Goal: Task Accomplishment & Management: Manage account settings

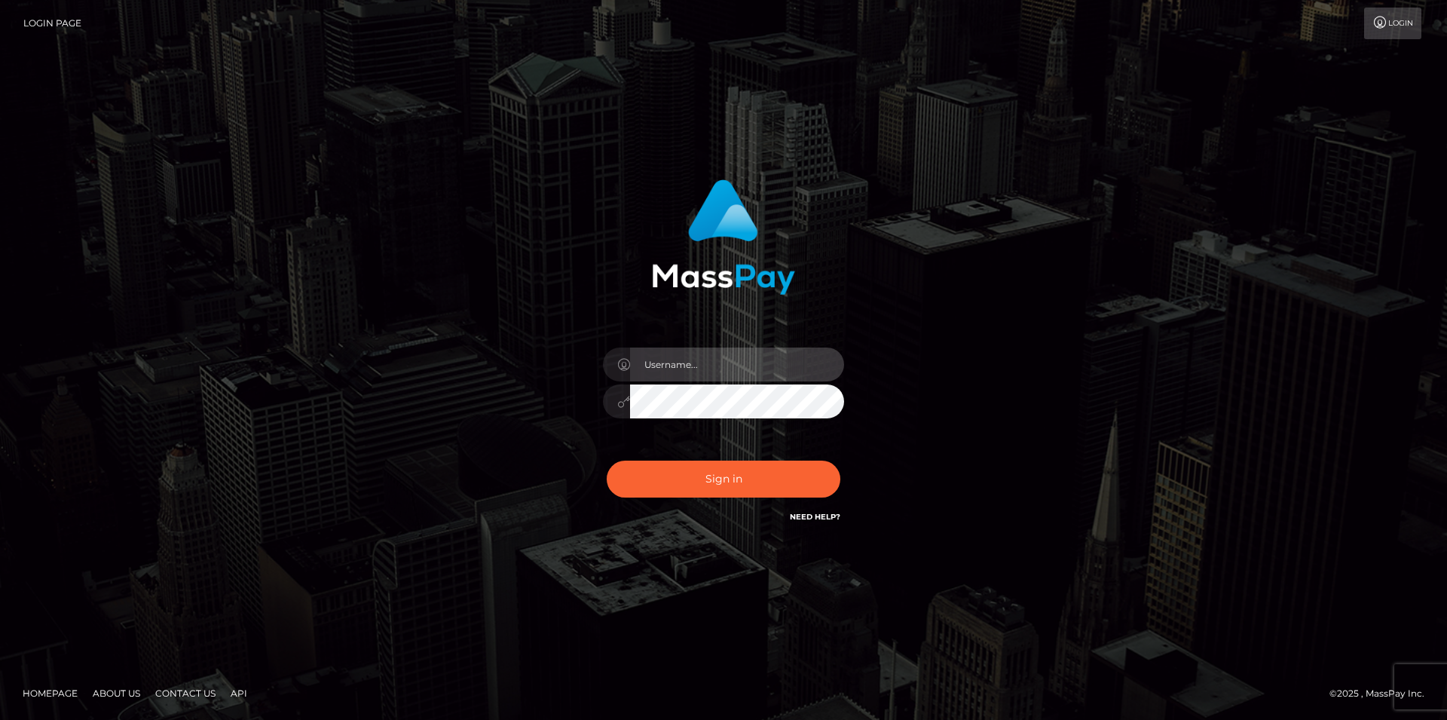
click at [667, 371] on input "text" at bounding box center [737, 365] width 214 height 34
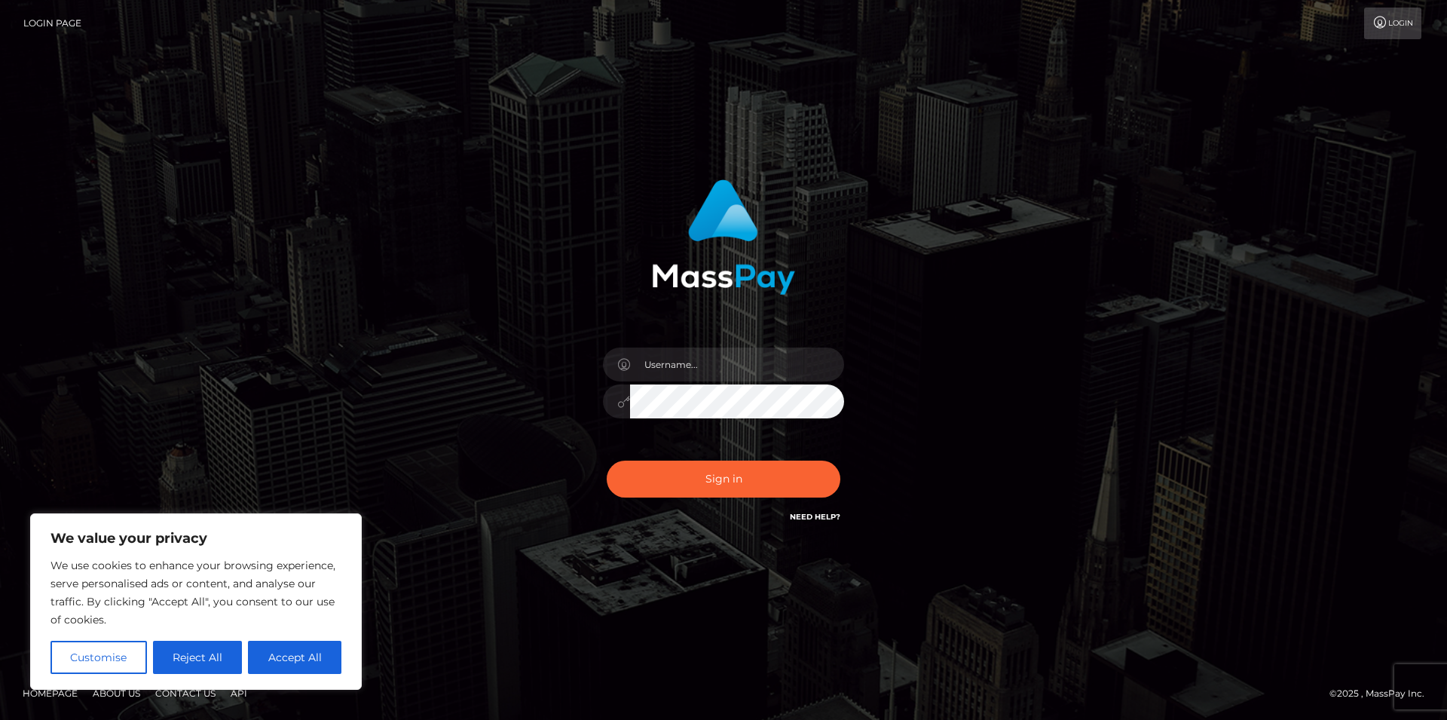
click at [330, 656] on button "Accept All" at bounding box center [294, 657] width 93 height 33
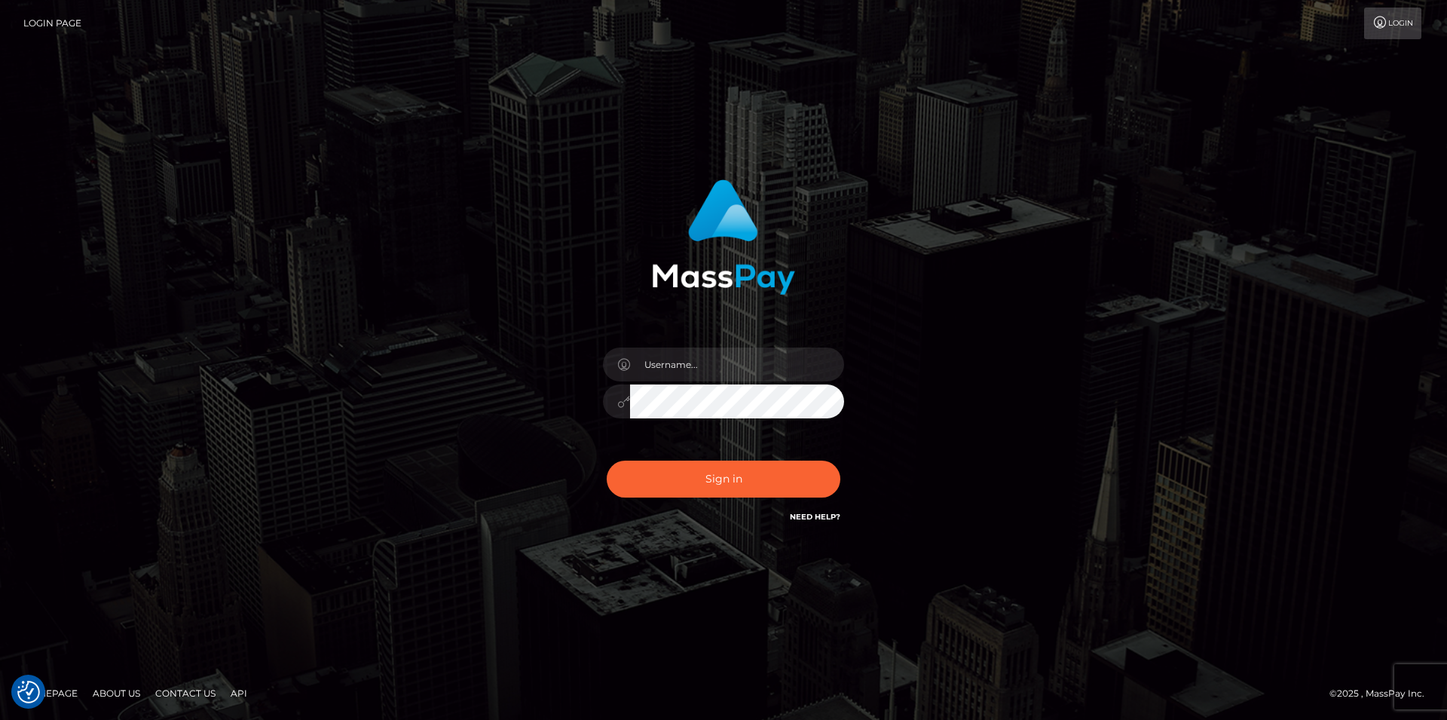
checkbox input "true"
click at [670, 368] on input "text" at bounding box center [737, 365] width 214 height 34
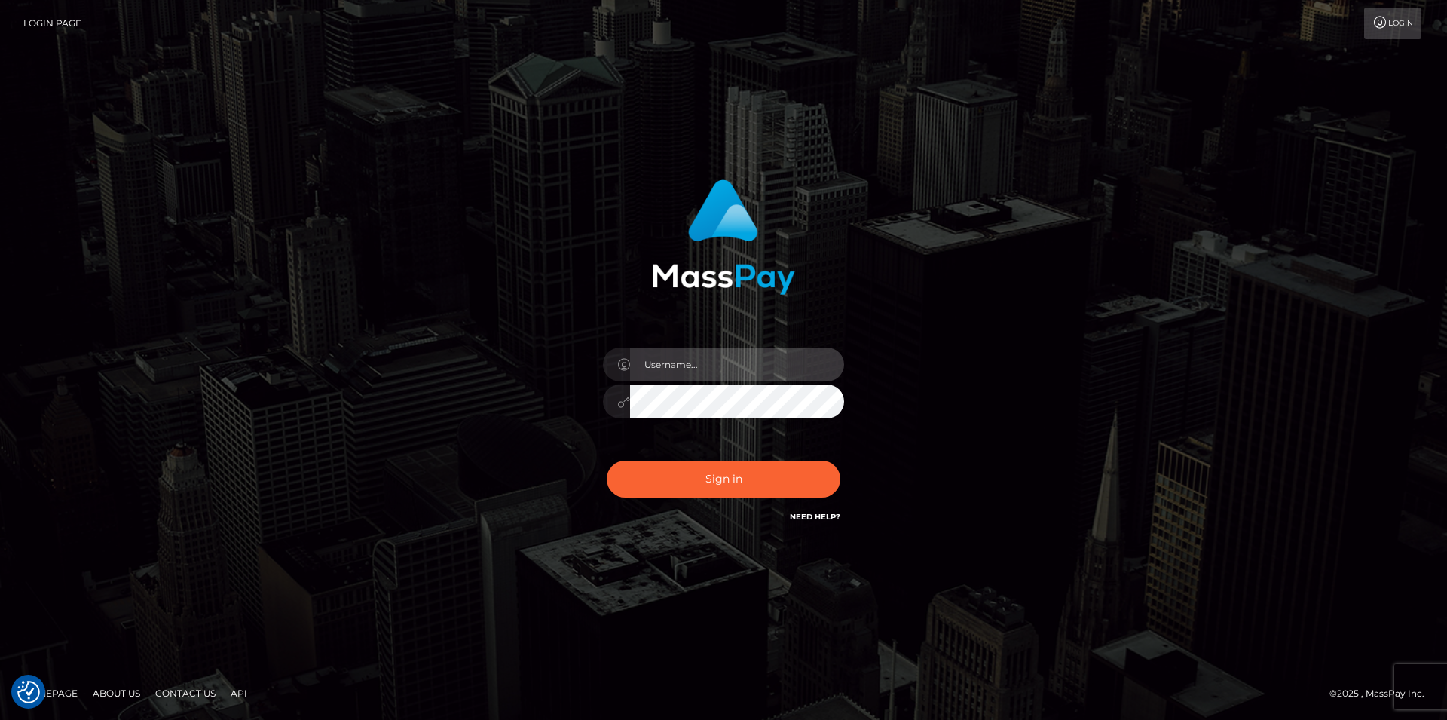
type input "cassandrashaw90@hotmail.com"
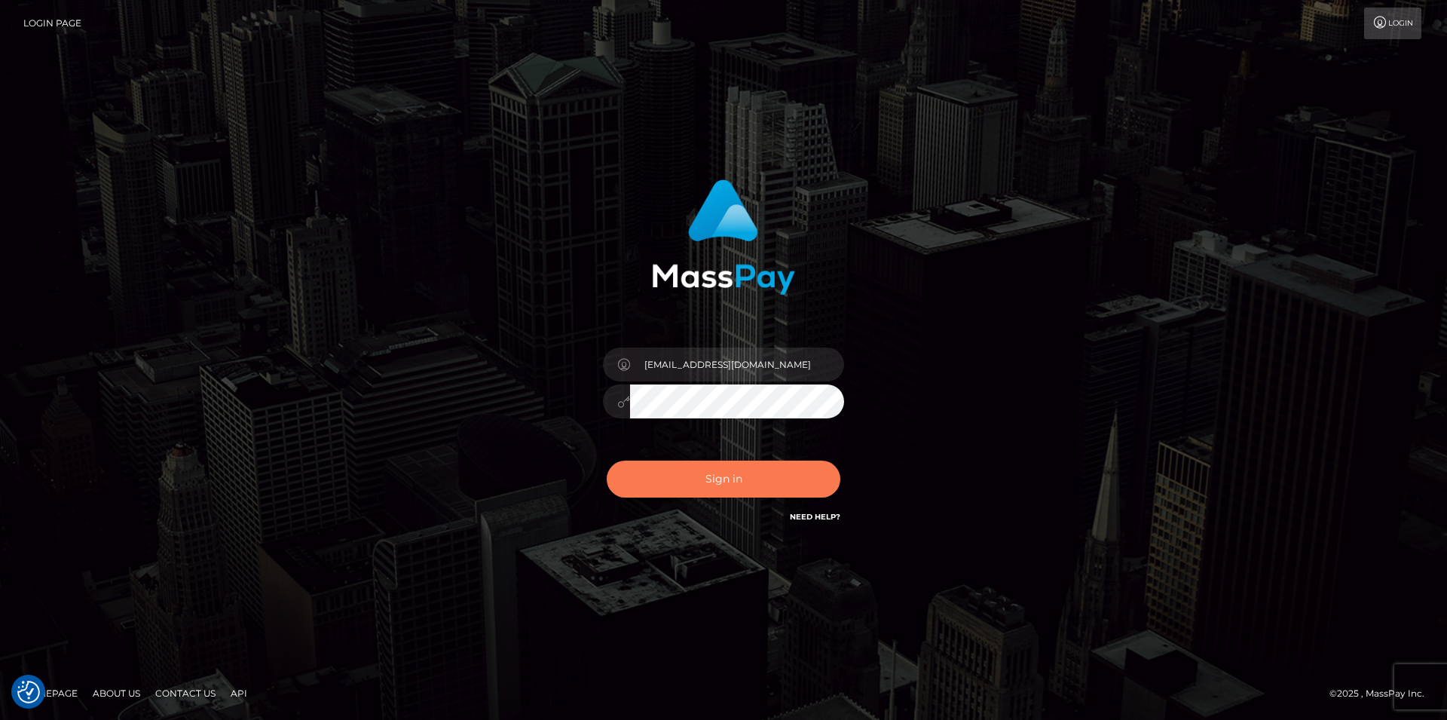
click at [700, 479] on button "Sign in" at bounding box center [724, 479] width 234 height 37
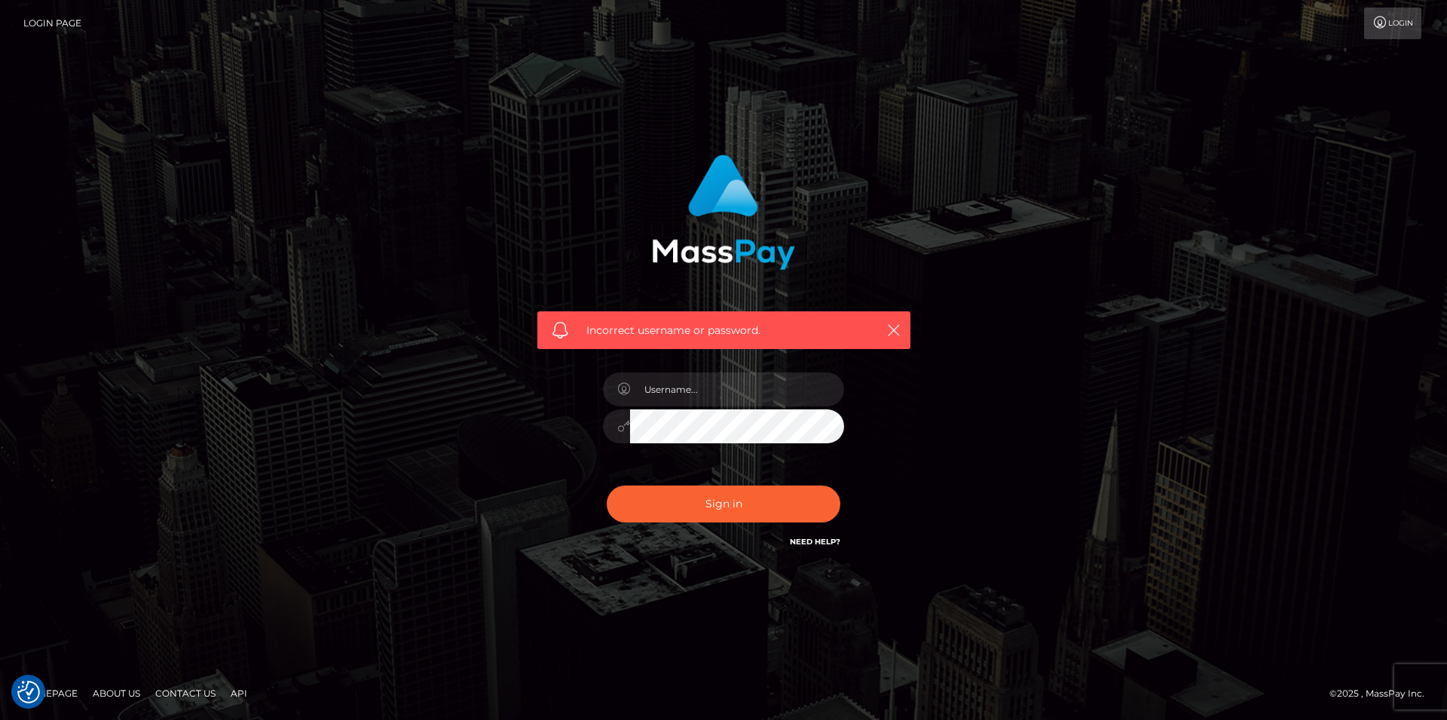
click at [802, 541] on link "Need Help?" at bounding box center [815, 542] width 51 height 10
click at [1373, 20] on icon at bounding box center [1381, 23] width 16 height 12
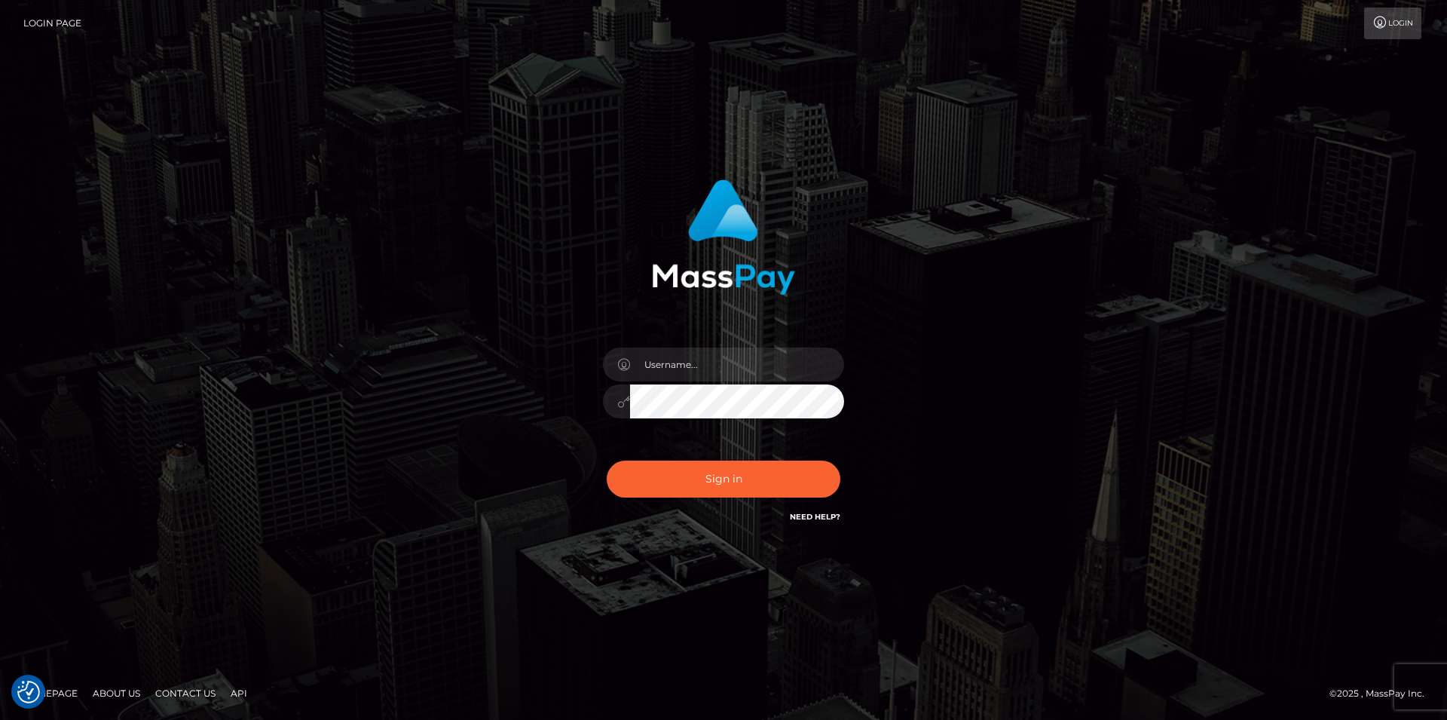
click at [1389, 35] on link "Login" at bounding box center [1392, 24] width 57 height 32
click at [830, 518] on link "Need Help?" at bounding box center [815, 517] width 51 height 10
click at [663, 375] on input "text" at bounding box center [737, 365] width 214 height 34
click at [663, 369] on input "text" at bounding box center [737, 365] width 214 height 34
click at [667, 371] on input "text" at bounding box center [737, 365] width 214 height 34
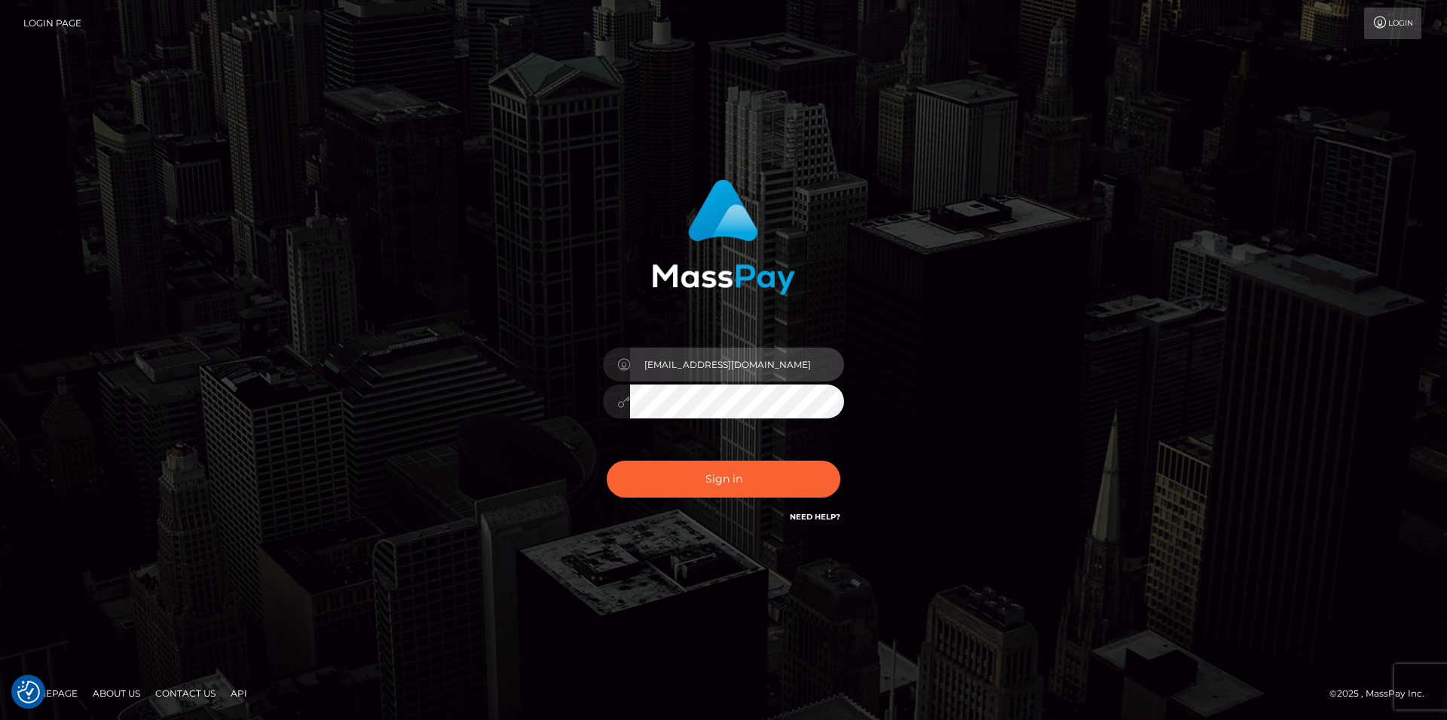
type input "[EMAIL_ADDRESS][DOMAIN_NAME]"
click at [607, 461] on button "Sign in" at bounding box center [724, 479] width 234 height 37
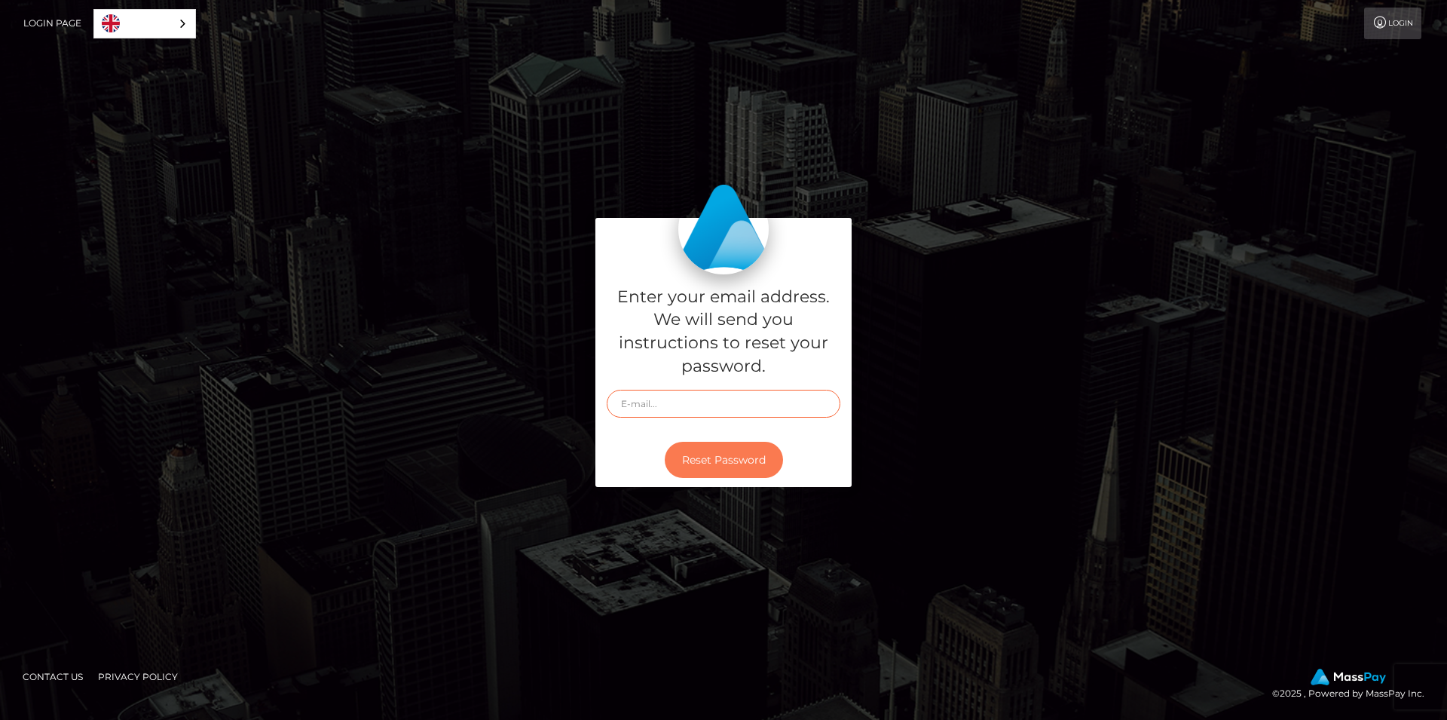
type input "[EMAIL_ADDRESS][DOMAIN_NAME]"
click at [731, 452] on button "Reset Password" at bounding box center [724, 460] width 118 height 37
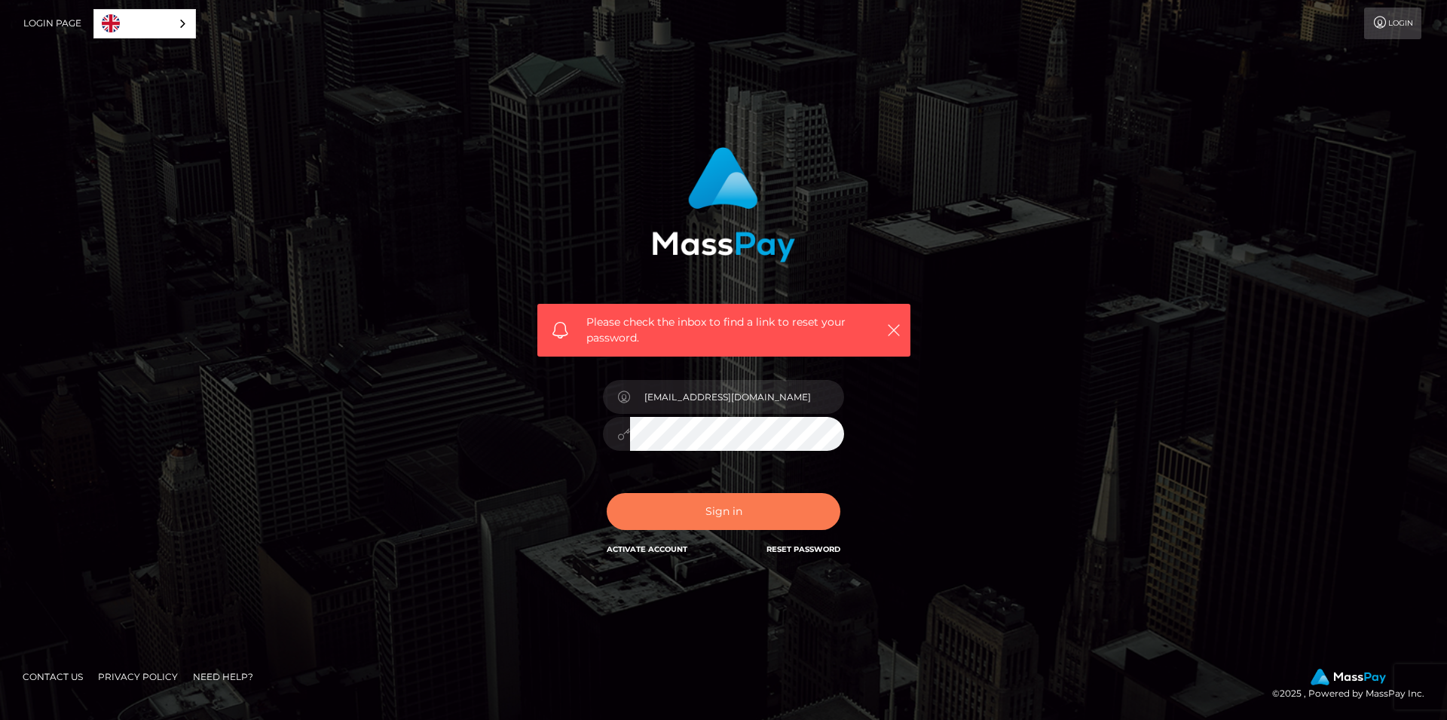
click at [746, 513] on button "Sign in" at bounding box center [724, 511] width 234 height 37
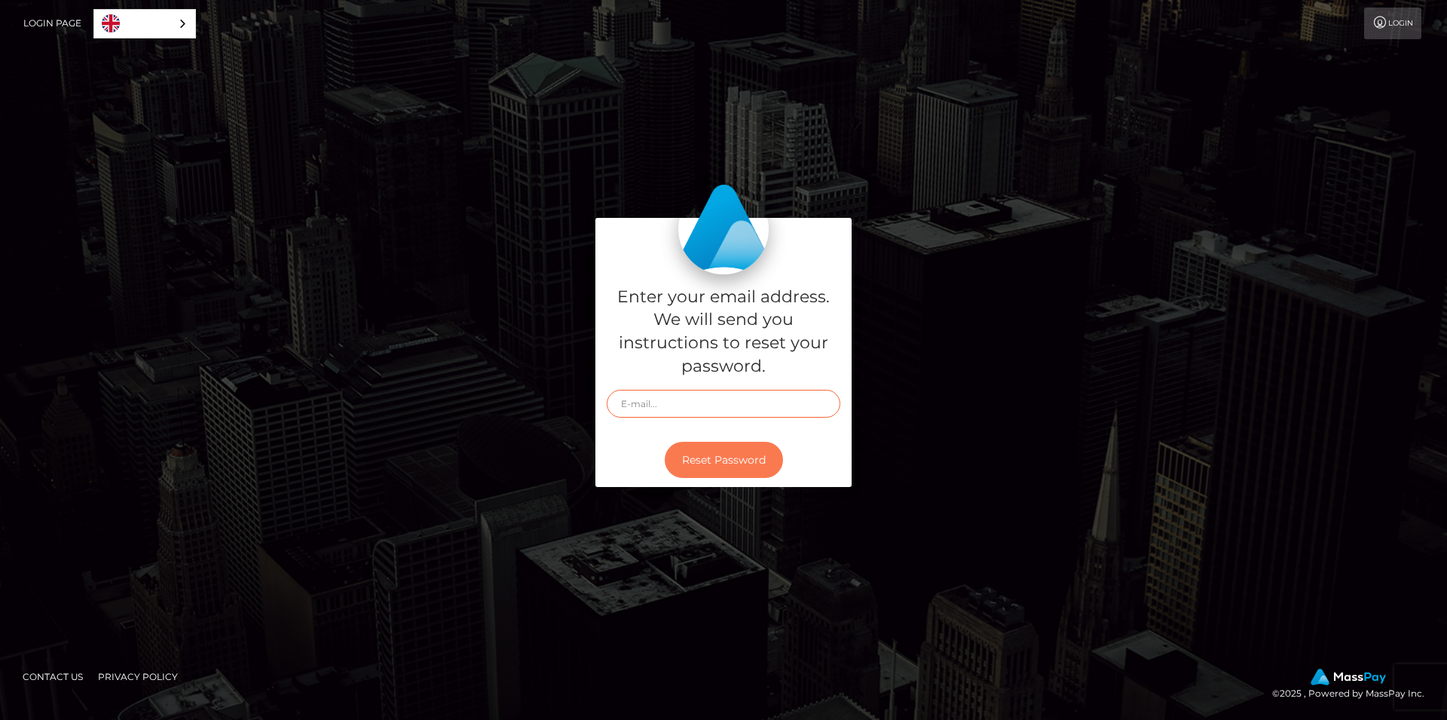
type input "[EMAIL_ADDRESS][DOMAIN_NAME]"
click at [724, 460] on button "Reset Password" at bounding box center [724, 460] width 118 height 37
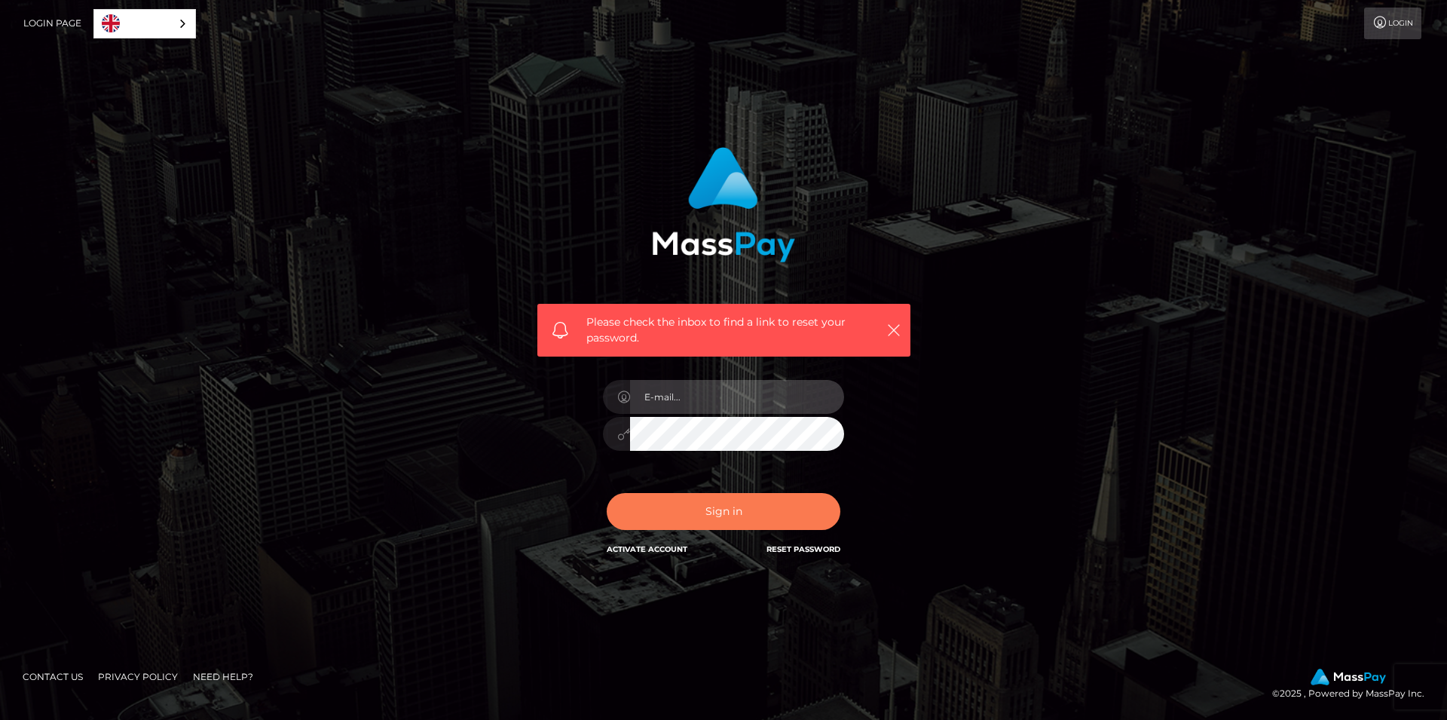
type input "[EMAIL_ADDRESS][DOMAIN_NAME]"
click at [743, 519] on button "Sign in" at bounding box center [724, 511] width 234 height 37
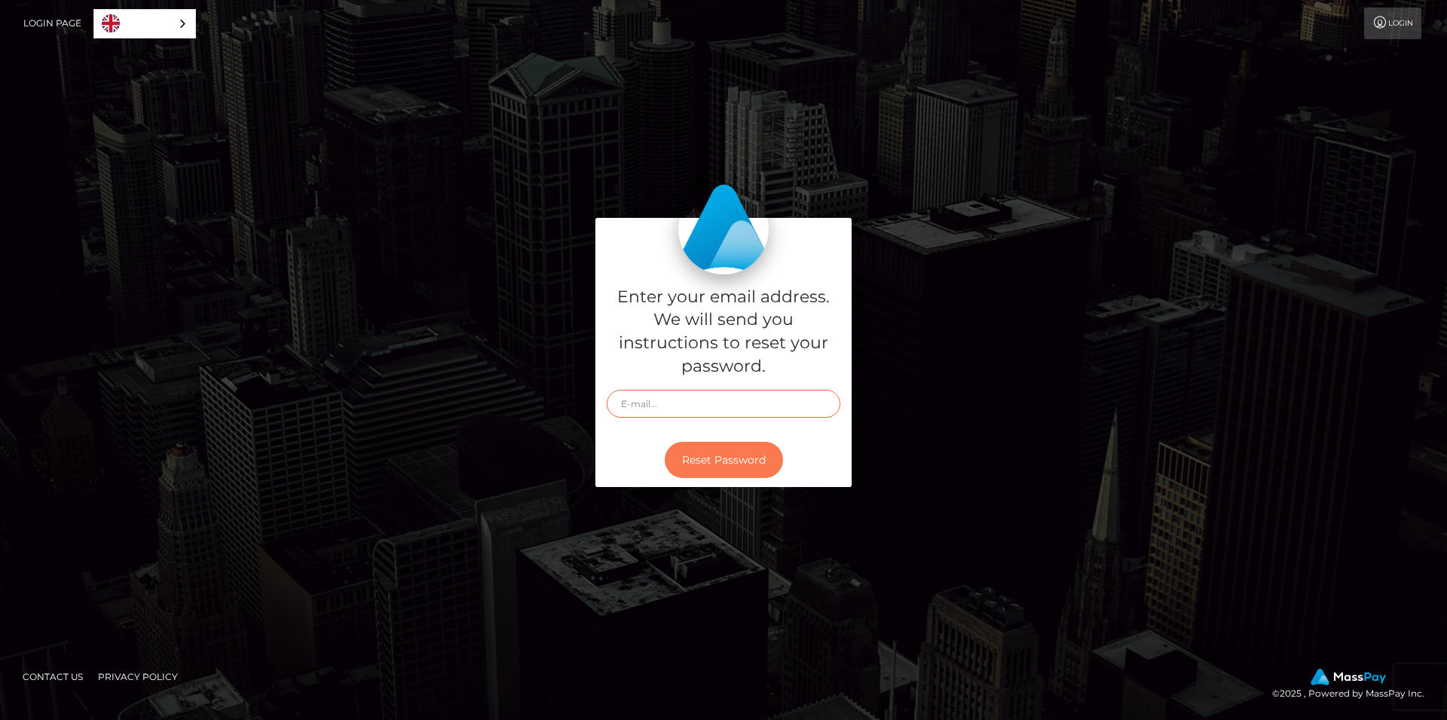
type input "[EMAIL_ADDRESS][DOMAIN_NAME]"
click at [737, 461] on button "Reset Password" at bounding box center [724, 460] width 118 height 37
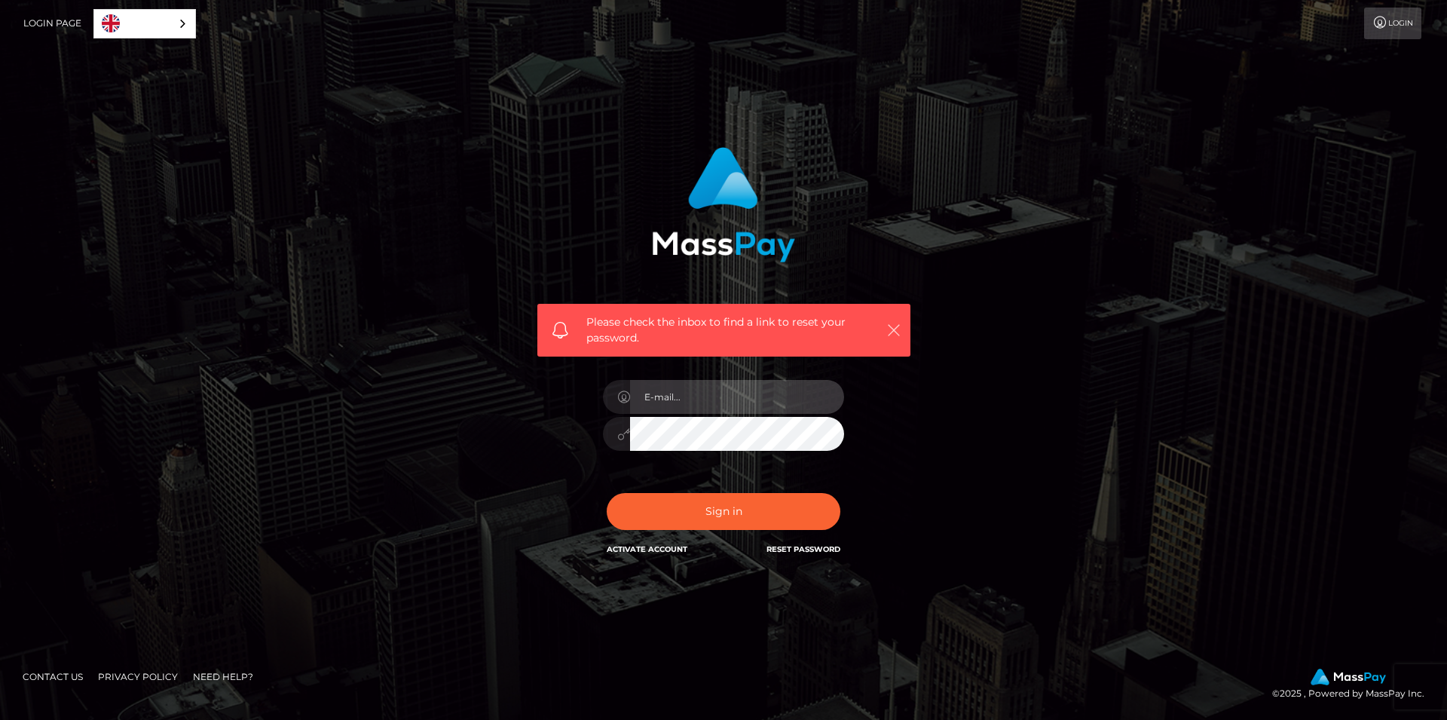
type input "[EMAIL_ADDRESS][DOMAIN_NAME]"
click at [900, 321] on button "button" at bounding box center [893, 329] width 19 height 19
click at [890, 326] on icon "button" at bounding box center [894, 330] width 15 height 15
click at [645, 477] on div "[EMAIL_ADDRESS][DOMAIN_NAME]" at bounding box center [724, 426] width 264 height 115
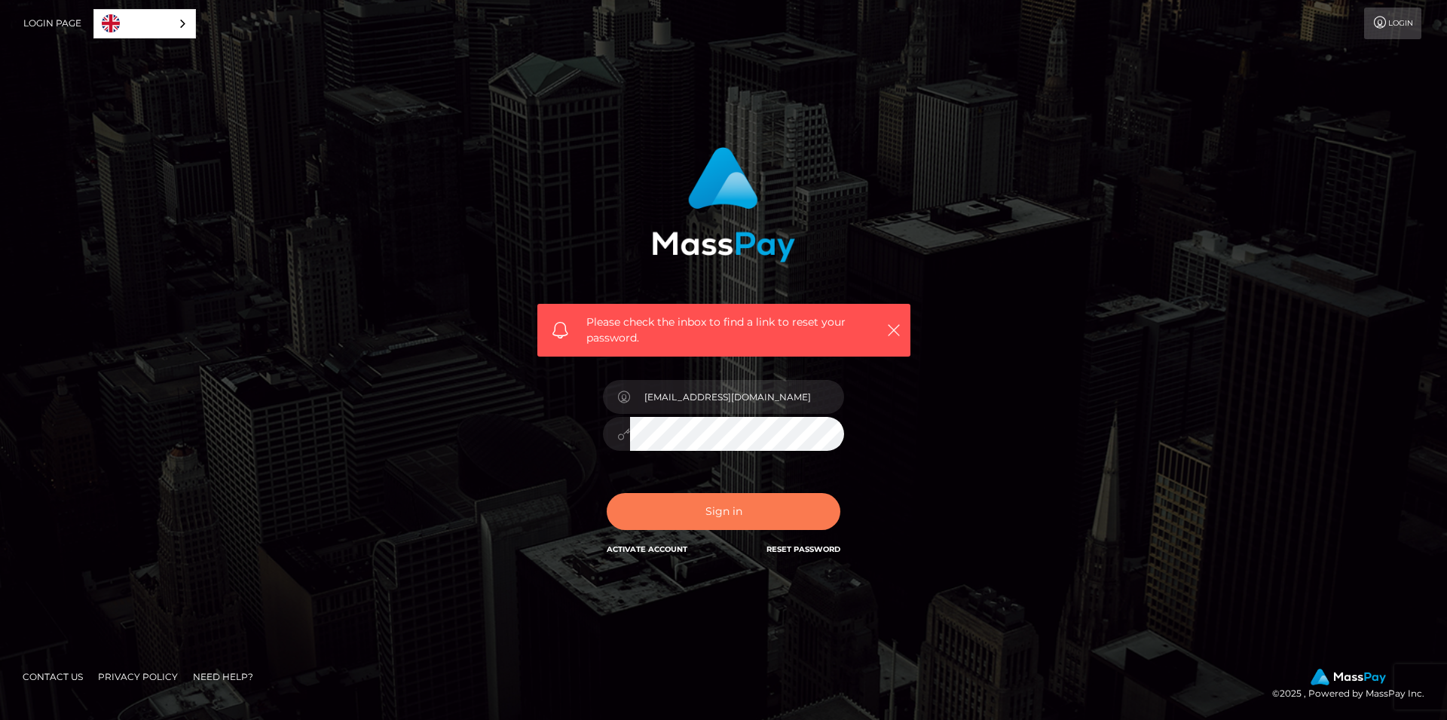
click at [659, 499] on button "Sign in" at bounding box center [724, 511] width 234 height 37
